Goal: Find contact information: Find contact information

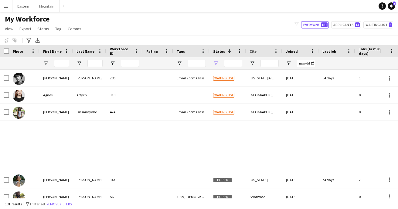
type input "**********"
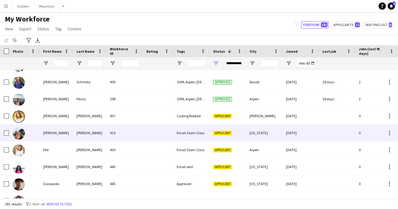
scroll to position [792, 0]
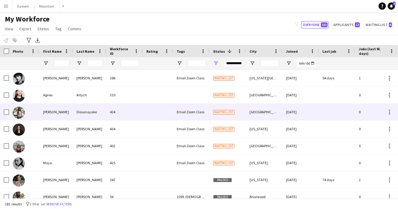
click at [137, 113] on div "424" at bounding box center [124, 112] width 36 height 17
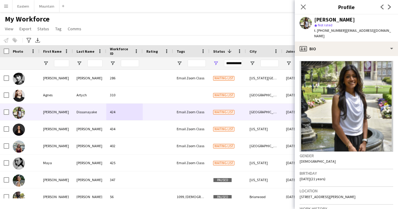
drag, startPoint x: 330, startPoint y: 20, endPoint x: 361, endPoint y: 19, distance: 30.4
click at [361, 19] on div "[PERSON_NAME]" at bounding box center [353, 19] width 79 height 5
copy div "Dissanayake"
drag, startPoint x: 321, startPoint y: 30, endPoint x: 338, endPoint y: 29, distance: 17.6
click at [338, 29] on span "t. [PHONE_NUMBER]" at bounding box center [330, 30] width 32 height 5
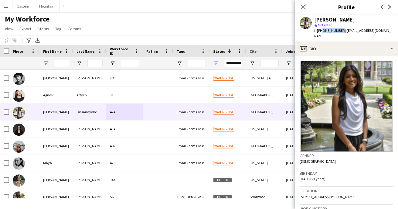
copy span "4437681620"
click at [363, 29] on span "| [EMAIL_ADDRESS][DOMAIN_NAME]" at bounding box center [352, 33] width 77 height 10
drag, startPoint x: 341, startPoint y: 30, endPoint x: 387, endPoint y: 32, distance: 46.1
click at [387, 32] on div "[PERSON_NAME] star Not rated t. [PHONE_NUMBER] | [EMAIL_ADDRESS][DOMAIN_NAME]" at bounding box center [346, 28] width 103 height 27
copy span "[EMAIL_ADDRESS][DOMAIN_NAME]"
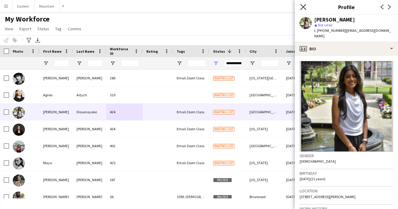
click at [303, 7] on icon at bounding box center [303, 7] width 6 height 6
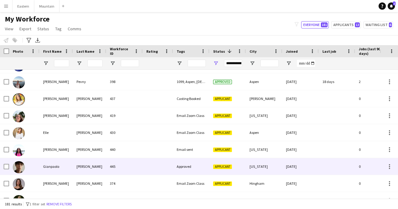
scroll to position [832, 0]
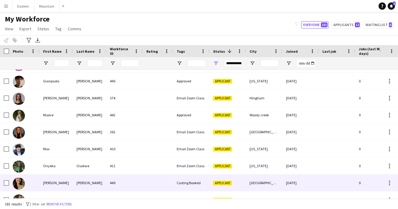
click at [86, 181] on div "[PERSON_NAME]" at bounding box center [89, 183] width 33 height 17
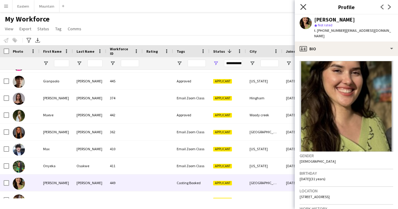
click at [303, 8] on icon at bounding box center [303, 7] width 6 height 6
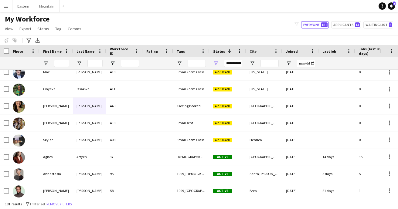
scroll to position [986, 0]
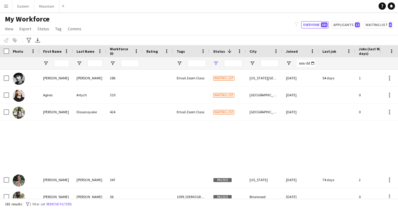
type input "**********"
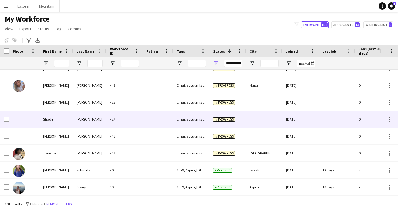
scroll to position [698, 0]
